Goal: Navigation & Orientation: Find specific page/section

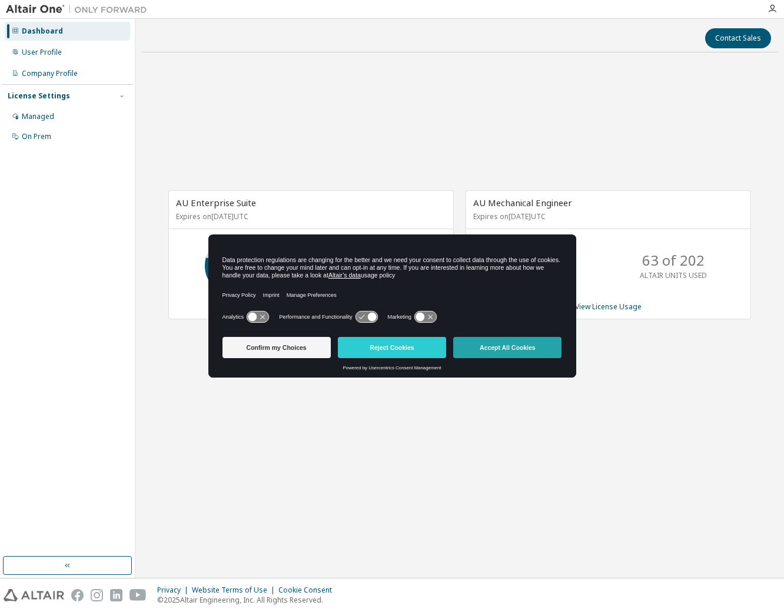
click at [493, 353] on button "Accept All Cookies" at bounding box center [507, 347] width 108 height 21
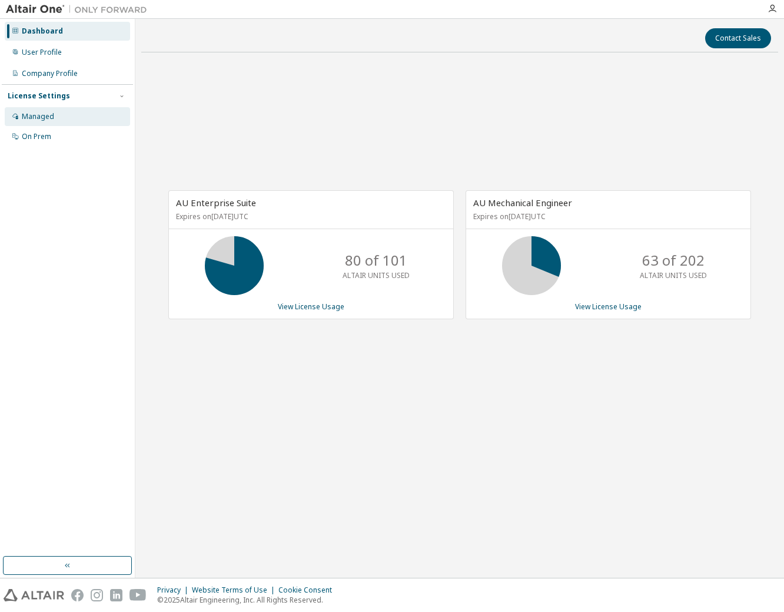
click at [73, 116] on div "Managed" at bounding box center [67, 116] width 125 height 19
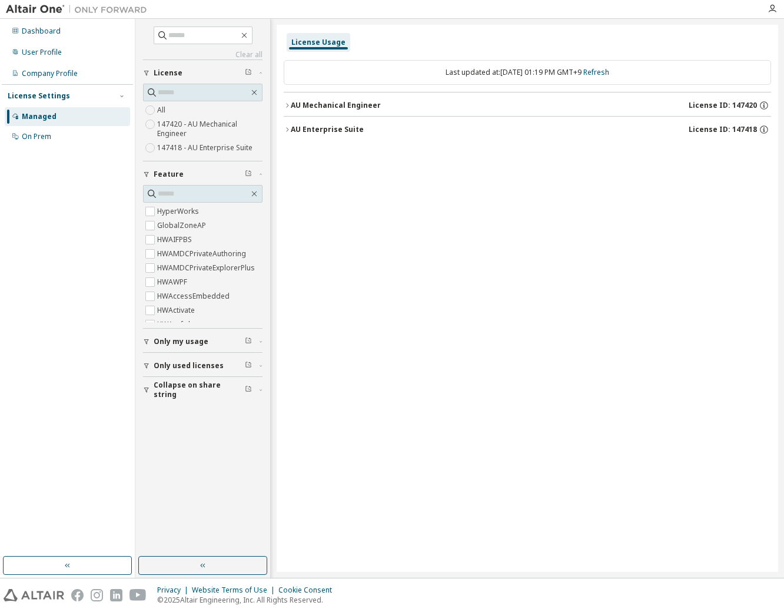
click at [323, 168] on div "License Usage Last updated at: [DATE] 01:19 PM GMT+9 Refresh AU Mechanical Engi…" at bounding box center [527, 298] width 501 height 547
click at [208, 348] on button "Only my usage" at bounding box center [202, 341] width 119 height 26
click at [211, 404] on span "Only used licenses" at bounding box center [189, 399] width 70 height 9
click at [211, 462] on span "Collapse on share string" at bounding box center [199, 457] width 91 height 19
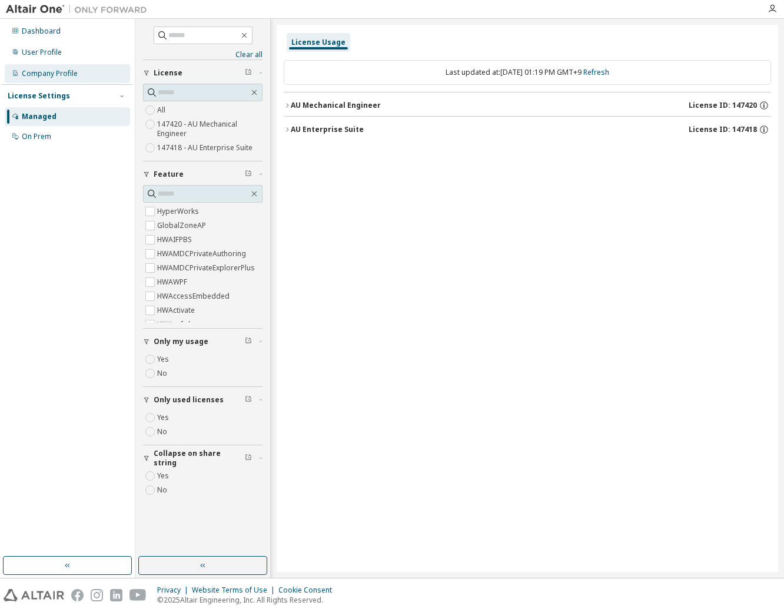
click at [46, 70] on div "Company Profile" at bounding box center [50, 73] width 56 height 9
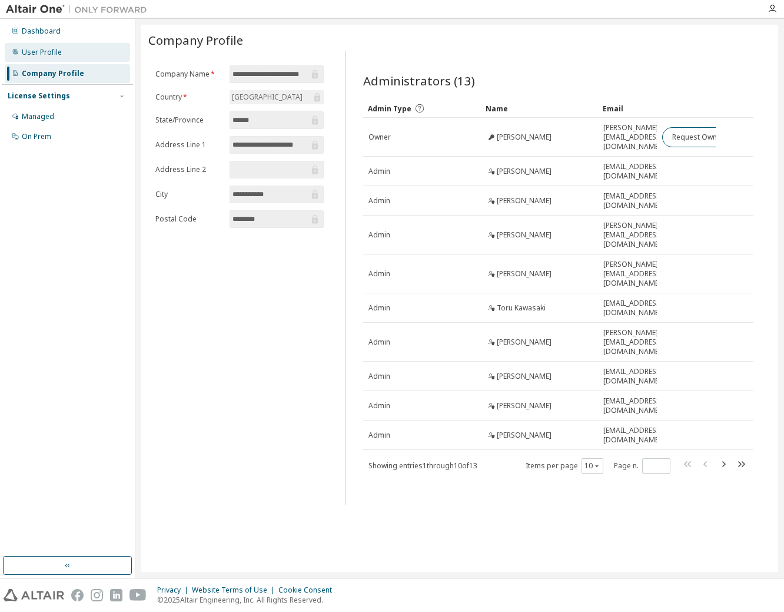
click at [46, 59] on div "User Profile" at bounding box center [67, 52] width 125 height 19
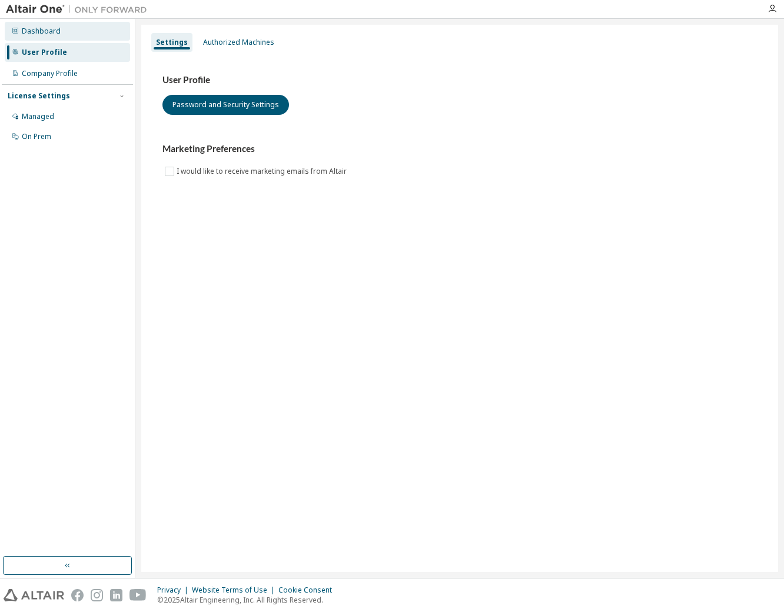
click at [43, 35] on div "Dashboard" at bounding box center [41, 30] width 39 height 9
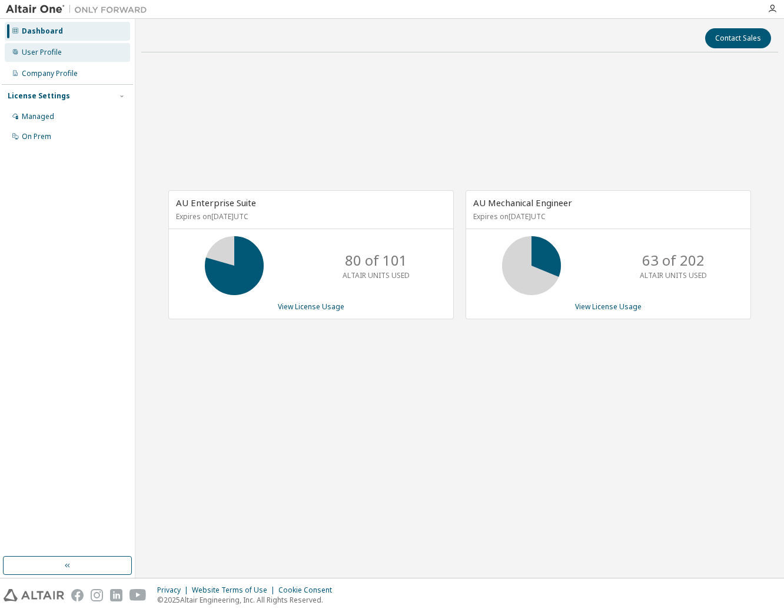
click at [44, 56] on div "User Profile" at bounding box center [42, 52] width 40 height 9
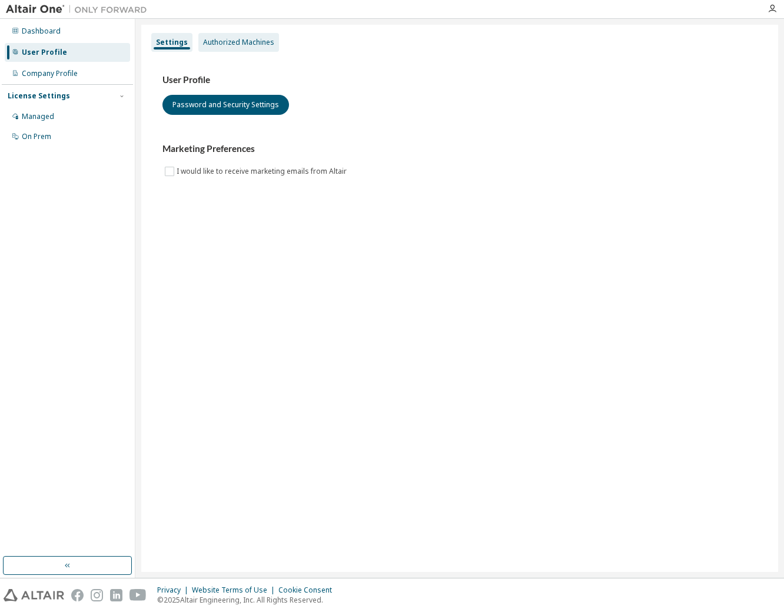
click at [228, 45] on div "Authorized Machines" at bounding box center [238, 42] width 71 height 9
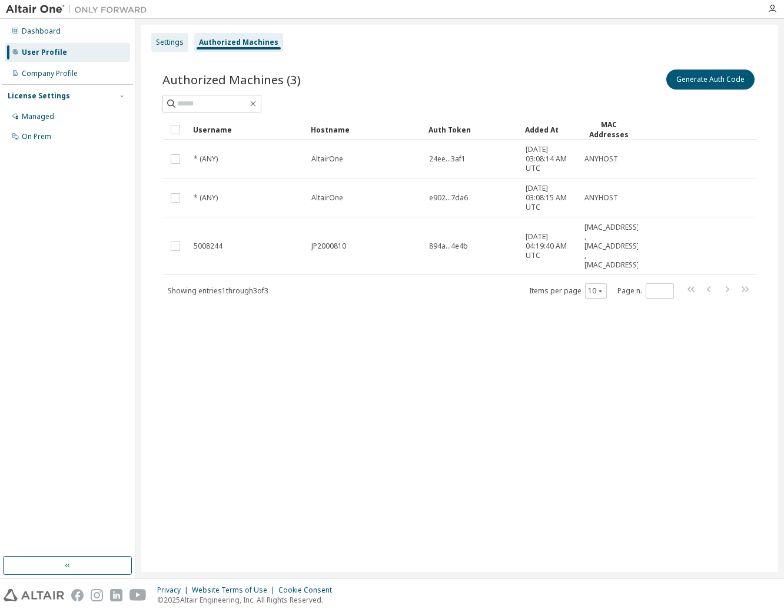
click at [187, 38] on div "Settings" at bounding box center [169, 42] width 37 height 19
